Goal: Understand process/instructions

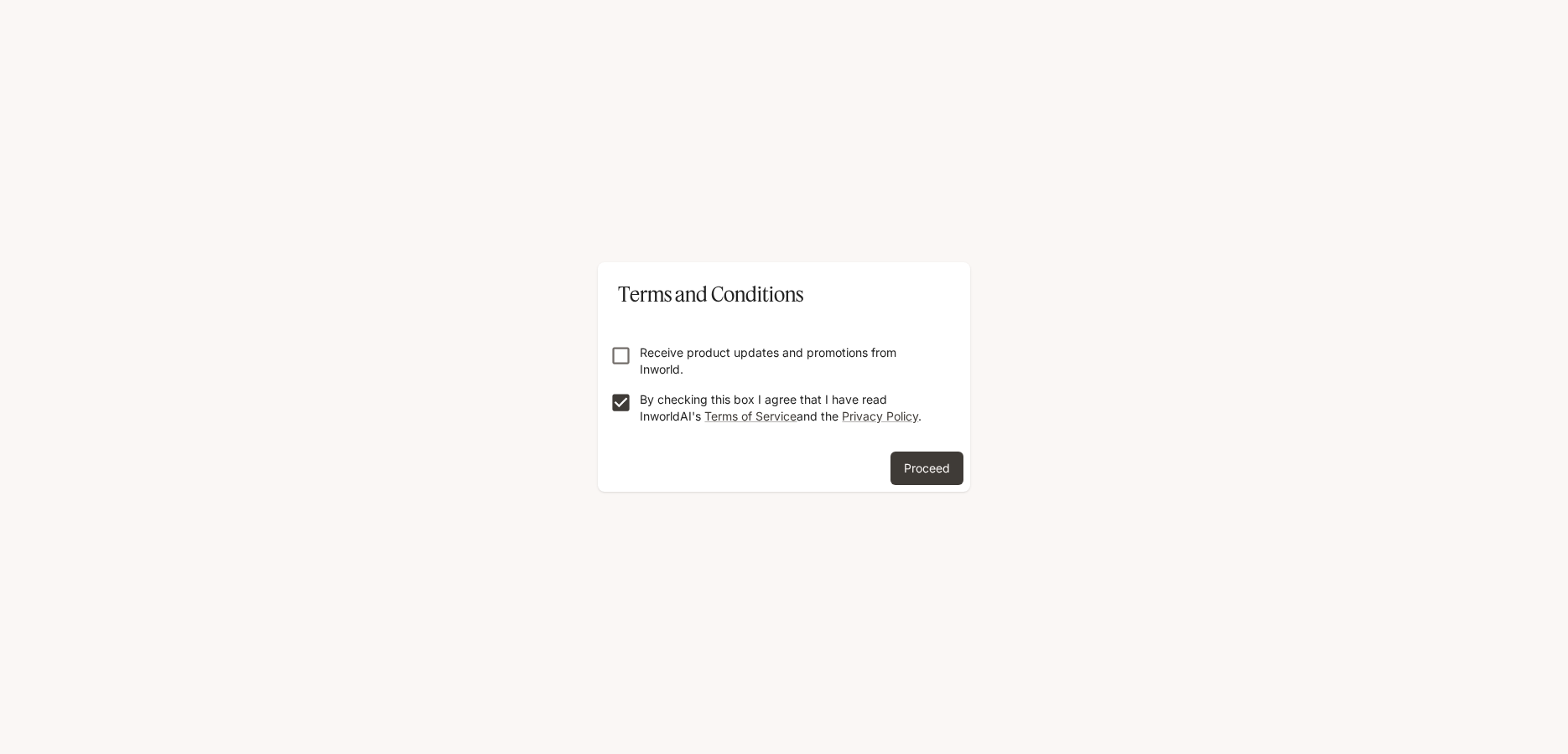
click at [877, 460] on div "Proceed" at bounding box center [784, 472] width 372 height 40
click at [897, 465] on button "Proceed" at bounding box center [926, 468] width 72 height 33
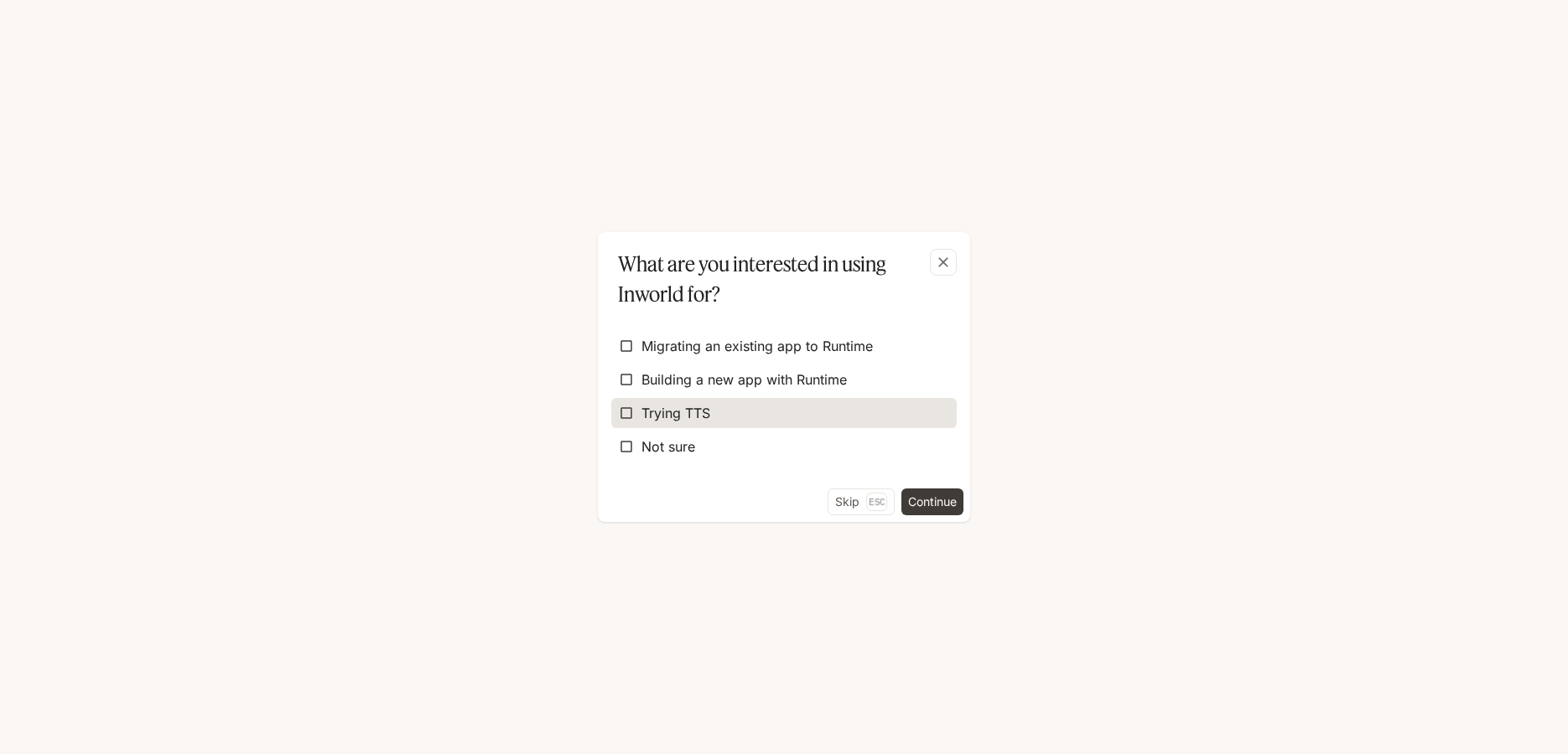
drag, startPoint x: 652, startPoint y: 414, endPoint x: 717, endPoint y: 421, distance: 65.4
click at [652, 415] on span "Trying TTS" at bounding box center [675, 413] width 69 height 20
click at [920, 501] on button "Continue" at bounding box center [932, 501] width 62 height 27
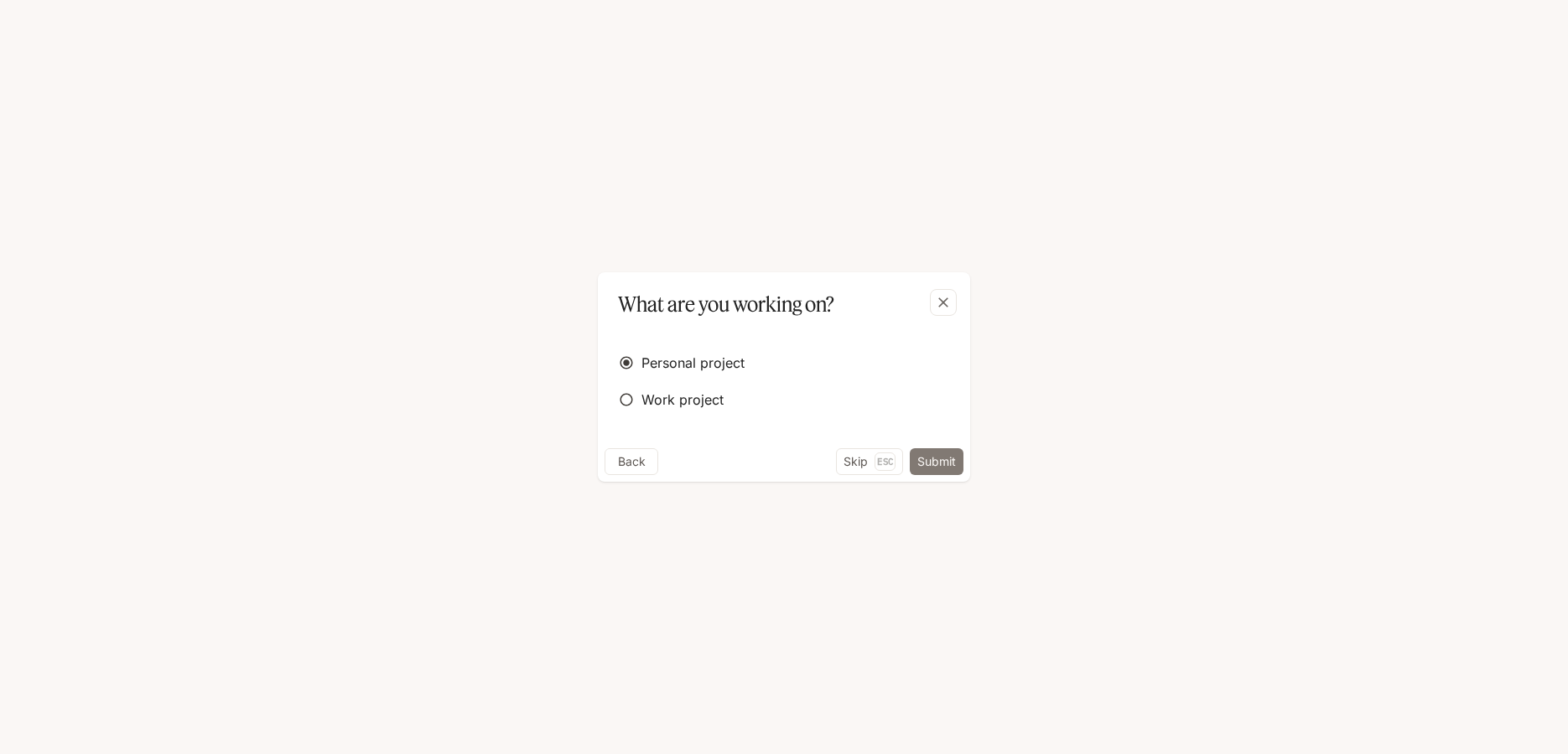
click at [933, 456] on button "Submit" at bounding box center [937, 461] width 53 height 27
